Goal: Browse casually: Explore the website without a specific task or goal

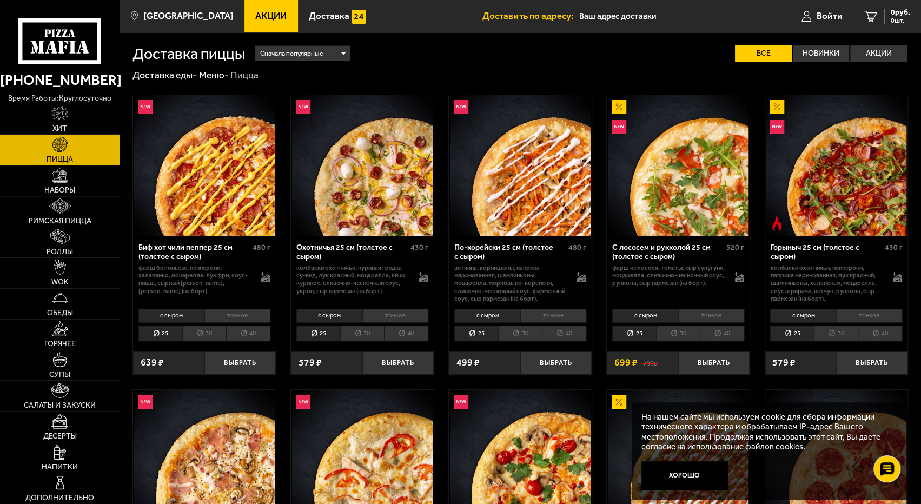
click at [63, 191] on span "Наборы" at bounding box center [59, 191] width 31 height 8
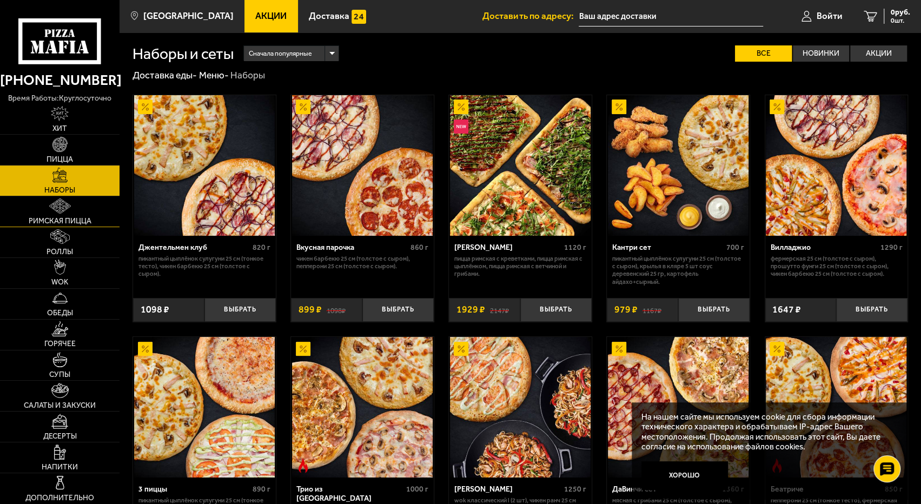
click at [67, 218] on span "Римская пицца" at bounding box center [60, 221] width 63 height 8
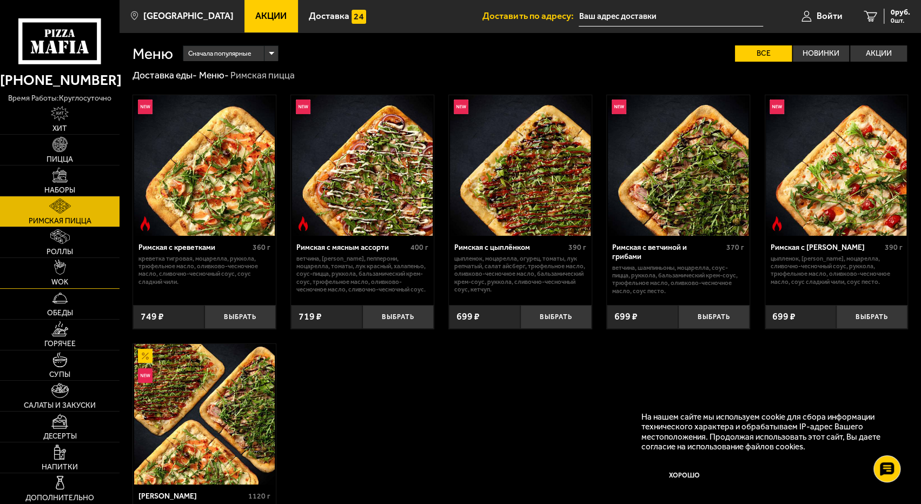
click at [67, 262] on link "WOK" at bounding box center [59, 273] width 119 height 30
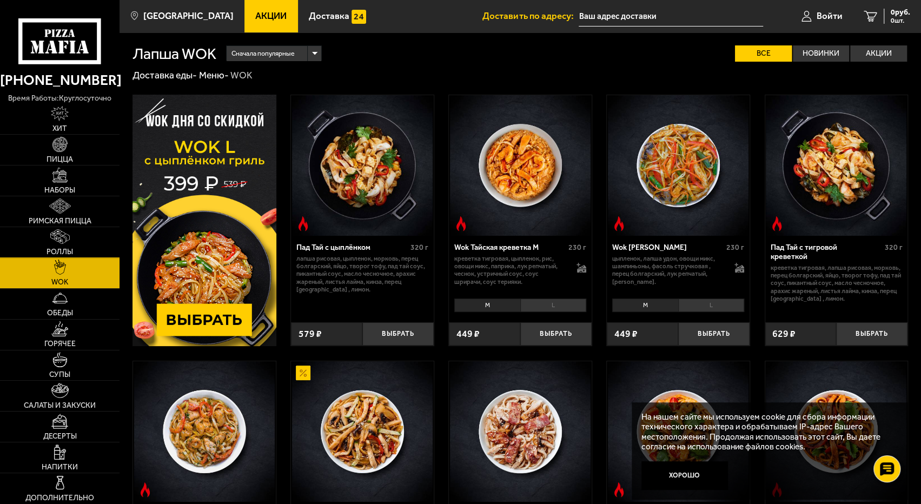
click at [64, 243] on img at bounding box center [59, 236] width 19 height 15
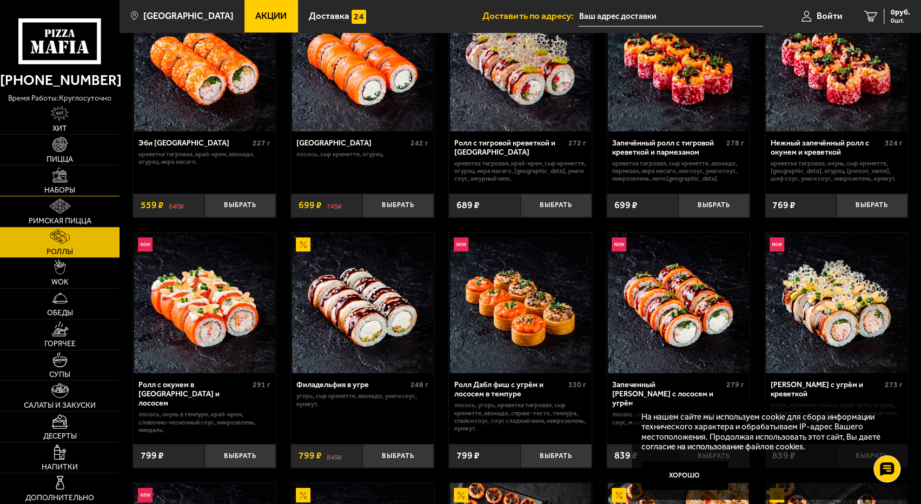
scroll to position [162, 0]
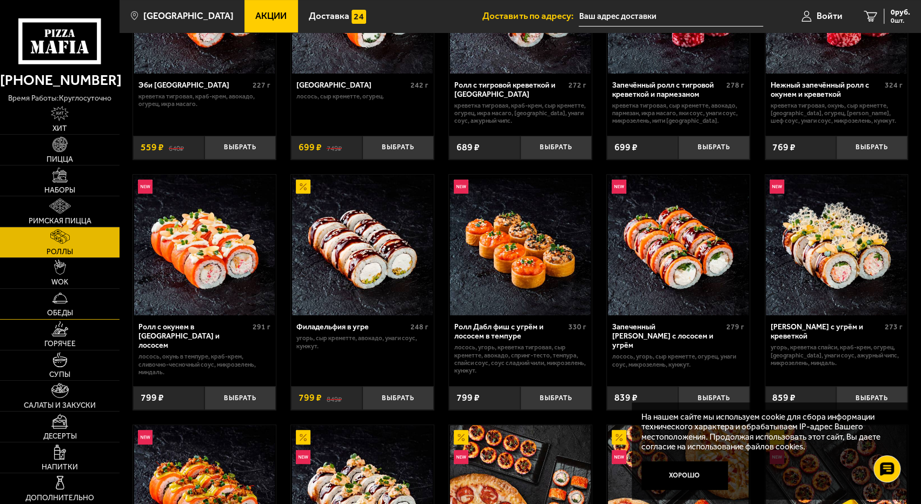
click at [64, 308] on link "Обеды" at bounding box center [59, 304] width 119 height 30
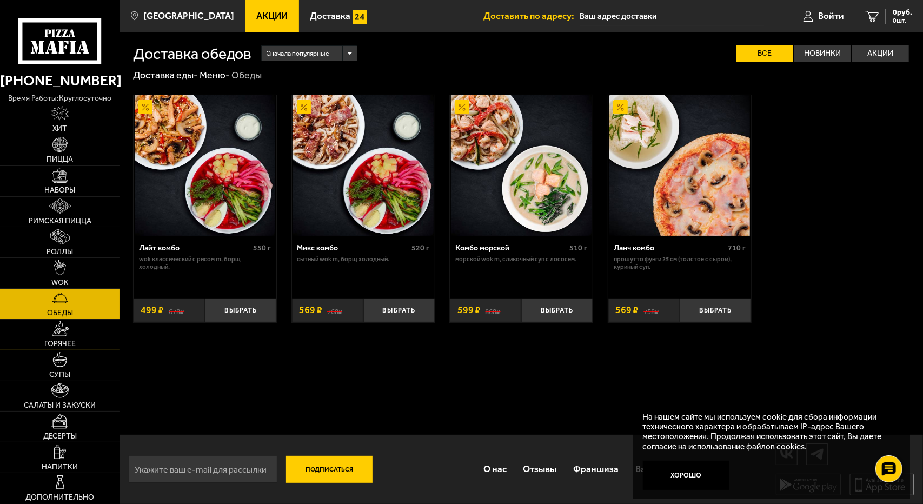
click at [70, 337] on link "Горячее" at bounding box center [60, 335] width 120 height 30
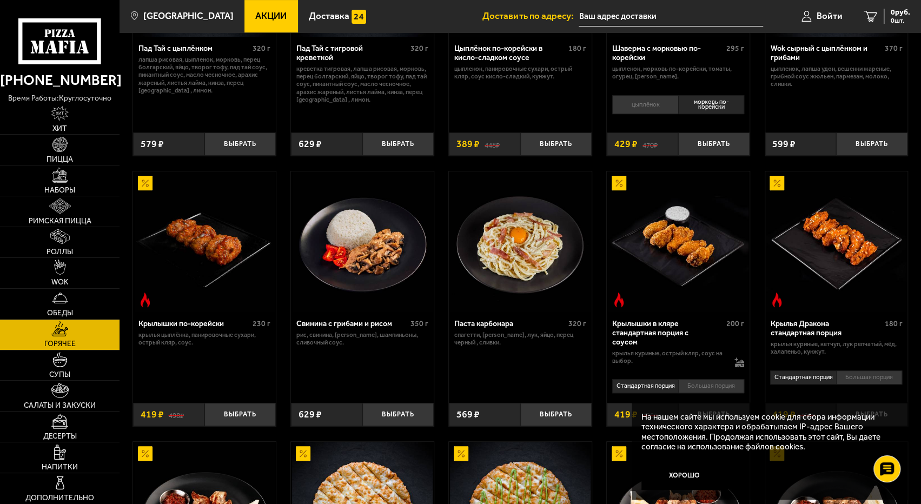
scroll to position [216, 0]
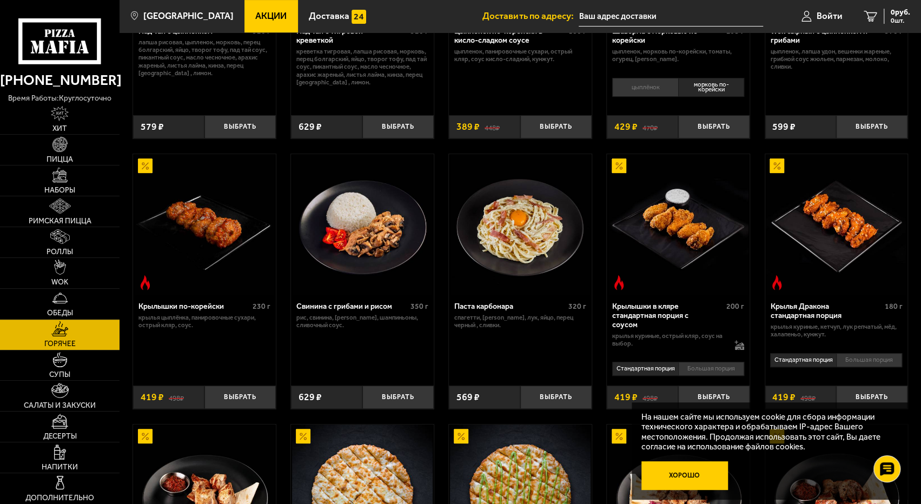
click at [690, 477] on button "Хорошо" at bounding box center [684, 475] width 87 height 29
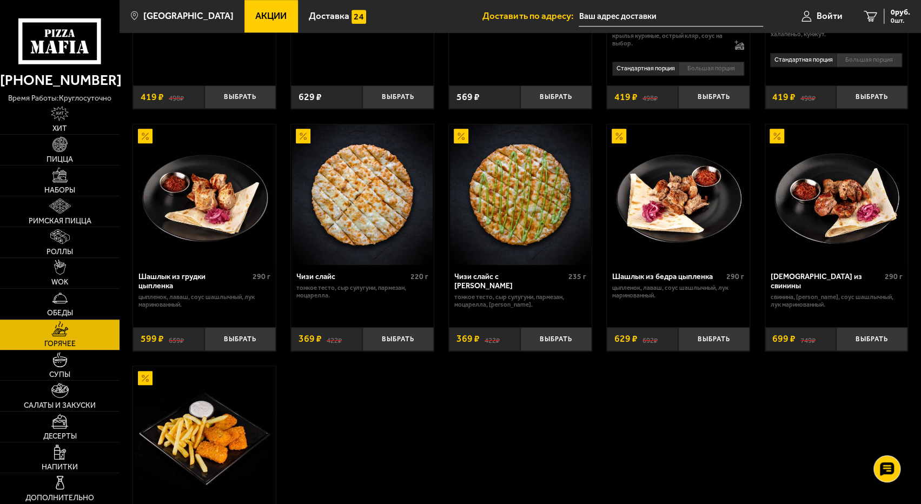
scroll to position [541, 0]
